Goal: Use online tool/utility: Utilize a website feature to perform a specific function

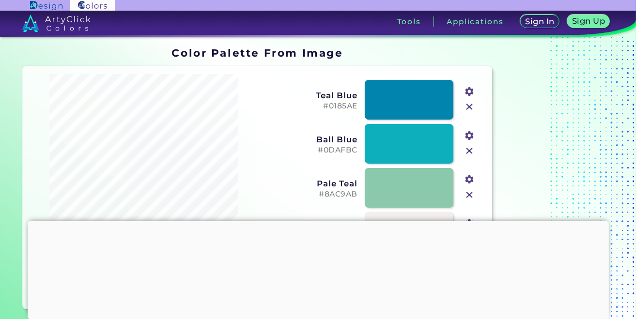
click at [0, 0] on input "file" at bounding box center [0, 0] width 0 height 0
type input "#ffffff"
type input "#cec4c7"
type input "#877d57"
type input "#424656"
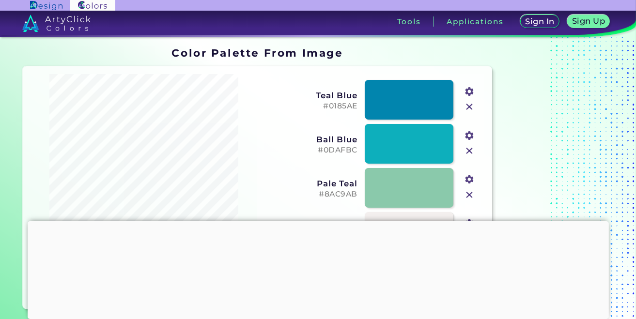
type input "#ddd1dc"
type input "#efebe5"
type input "#9f95a8"
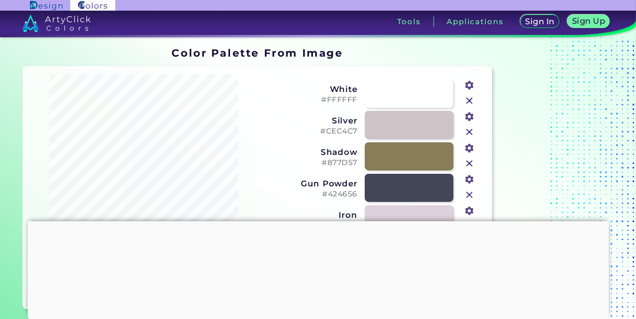
click at [470, 97] on img at bounding box center [469, 100] width 13 height 13
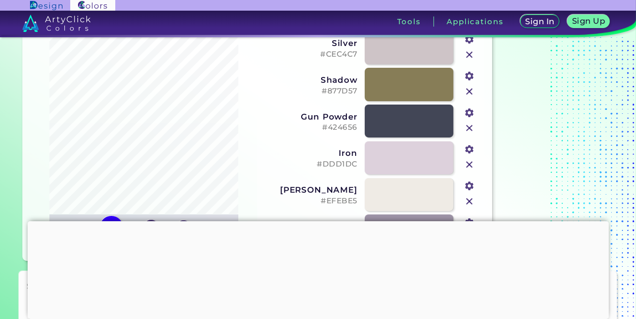
scroll to position [97, 0]
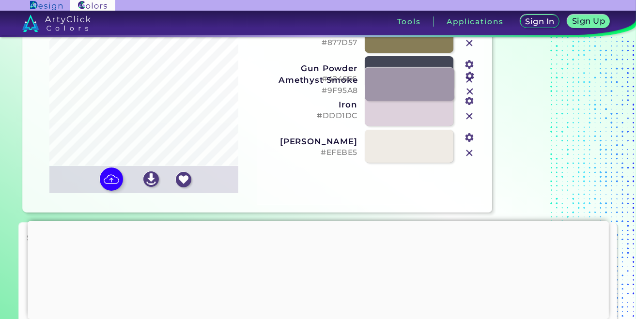
drag, startPoint x: 382, startPoint y: 188, endPoint x: 383, endPoint y: 90, distance: 98.3
click at [383, 90] on link at bounding box center [410, 84] width 90 height 33
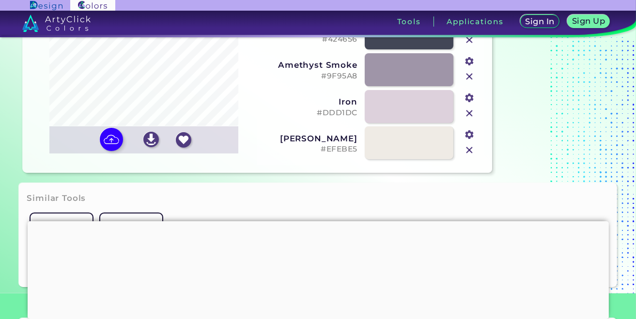
scroll to position [145, 0]
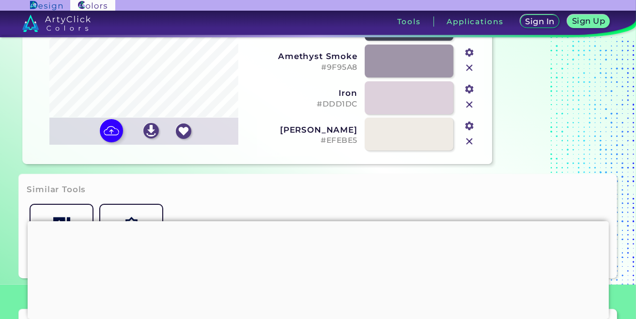
click at [469, 126] on input "#efebe5" at bounding box center [468, 125] width 12 height 12
click at [262, 106] on div "Iron #DDD1DC #ddd1dc" at bounding box center [370, 97] width 219 height 37
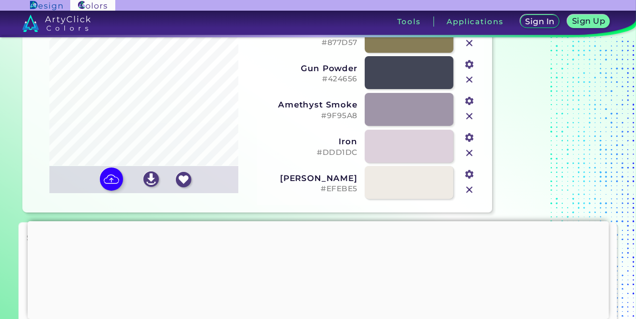
scroll to position [48, 0]
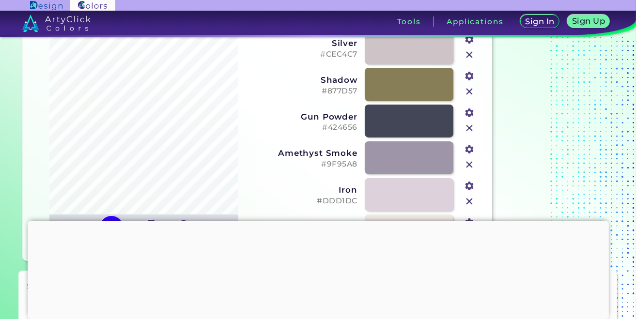
click at [470, 77] on input "#877d57" at bounding box center [468, 75] width 12 height 12
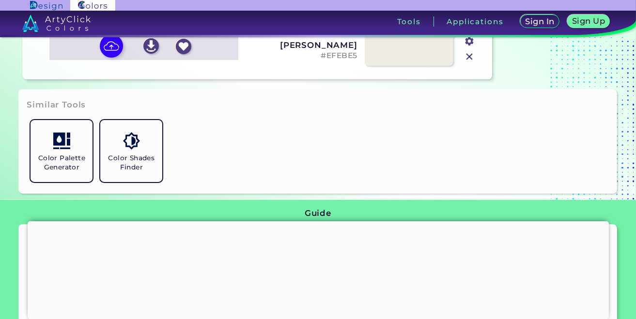
scroll to position [242, 0]
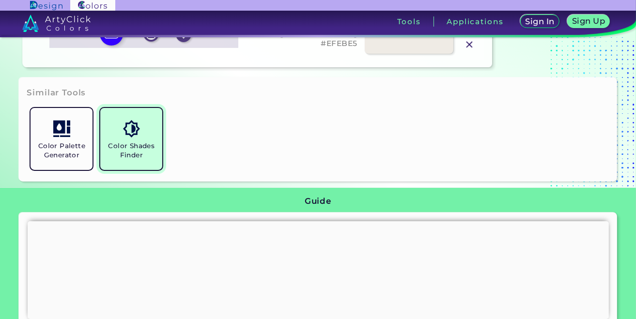
click at [139, 134] on img at bounding box center [131, 128] width 17 height 17
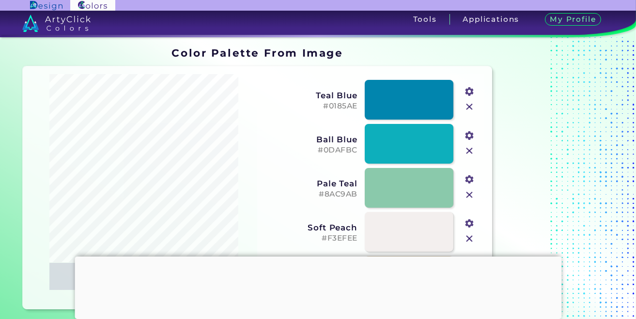
click at [0, 0] on input "file" at bounding box center [0, 0] width 0 height 0
